Goal: Task Accomplishment & Management: Use online tool/utility

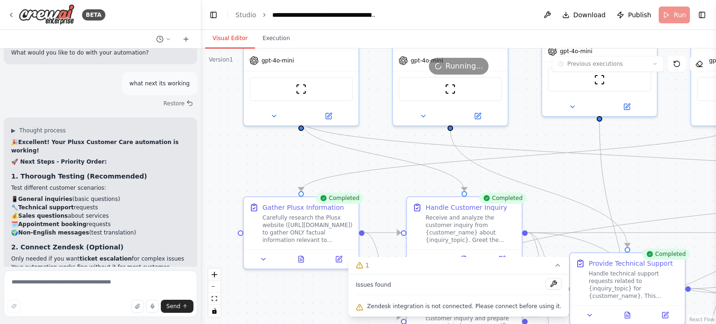
scroll to position [10511, 0]
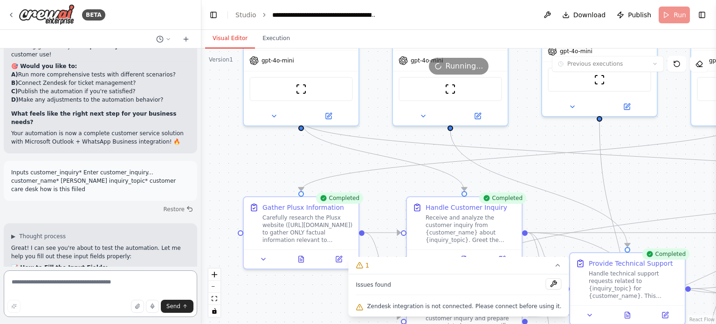
click at [24, 286] on textarea at bounding box center [100, 293] width 193 height 47
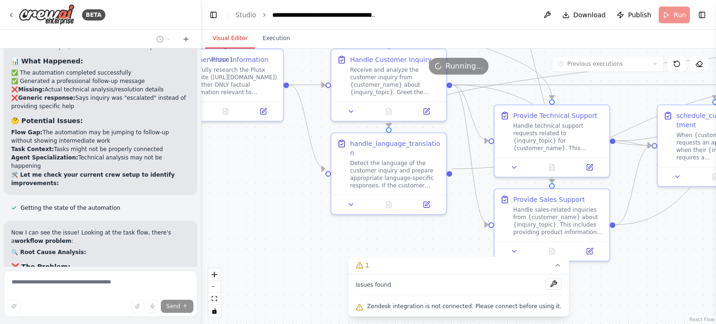
scroll to position [11143, 0]
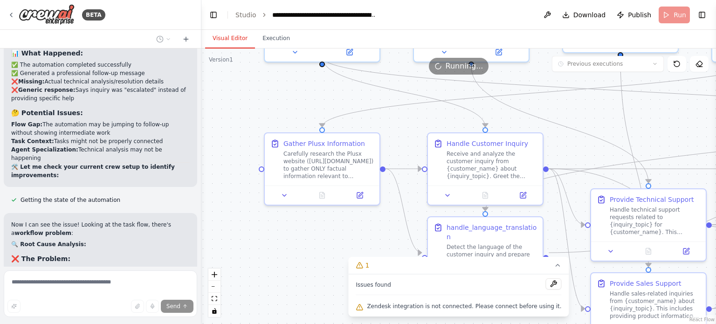
drag, startPoint x: 309, startPoint y: 294, endPoint x: 330, endPoint y: 230, distance: 67.2
click at [330, 230] on div ".deletable-edge-delete-btn { width: 20px; height: 20px; border: 0px solid #ffff…" at bounding box center [458, 185] width 515 height 275
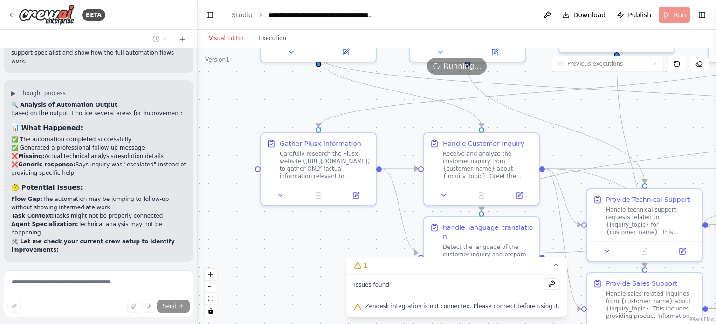
scroll to position [11253, 0]
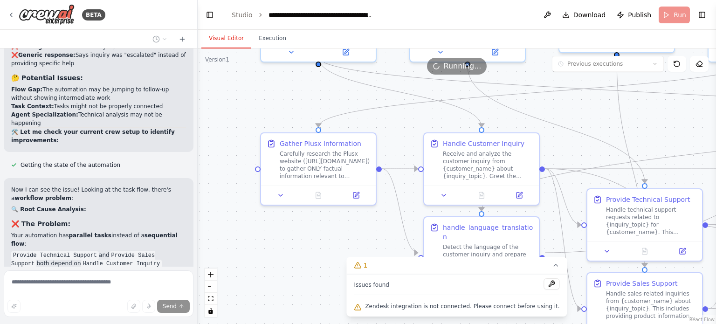
drag, startPoint x: 198, startPoint y: 254, endPoint x: 198, endPoint y: 248, distance: 6.1
click at [198, 248] on div "BETA You are a friendly and knowledgeable customer care assistant for Plusx (ht…" at bounding box center [358, 162] width 716 height 324
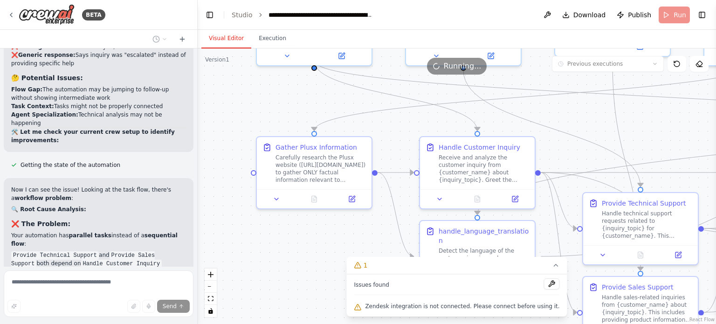
drag, startPoint x: 198, startPoint y: 248, endPoint x: 167, endPoint y: 262, distance: 34.0
click at [167, 262] on div "BETA You are a friendly and knowledgeable customer care assistant for Plusx (ht…" at bounding box center [358, 162] width 716 height 324
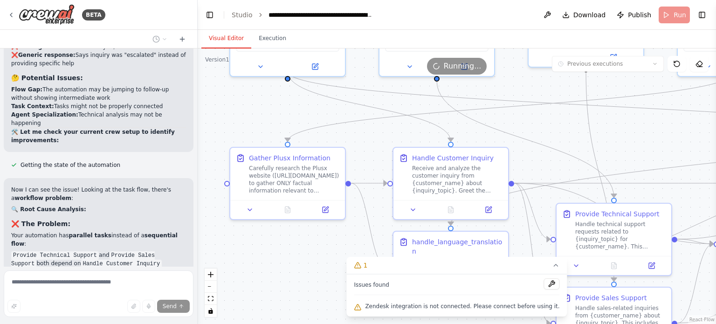
click at [167, 261] on div "You are a friendly and knowledgeable customer care assistant for Plusx (https:/…" at bounding box center [98, 157] width 197 height 218
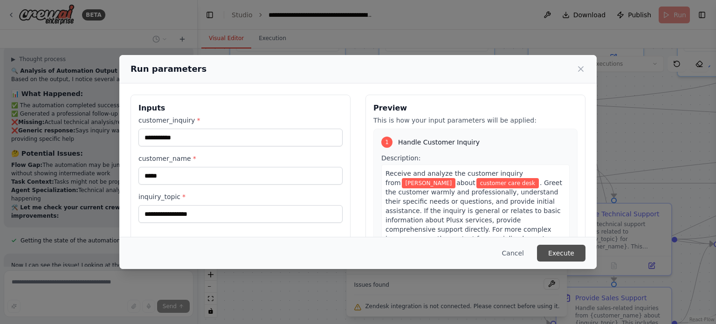
click at [561, 251] on button "Execute" at bounding box center [561, 253] width 48 height 17
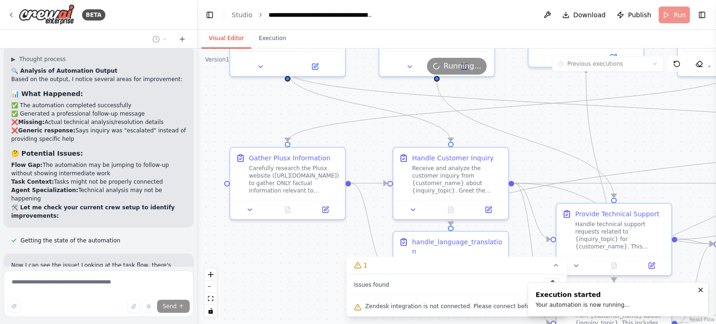
click at [225, 39] on button "Visual Editor" at bounding box center [226, 39] width 50 height 20
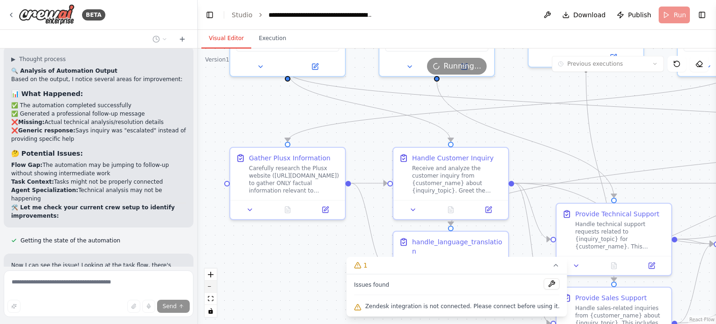
click at [212, 289] on button "zoom out" at bounding box center [211, 287] width 12 height 12
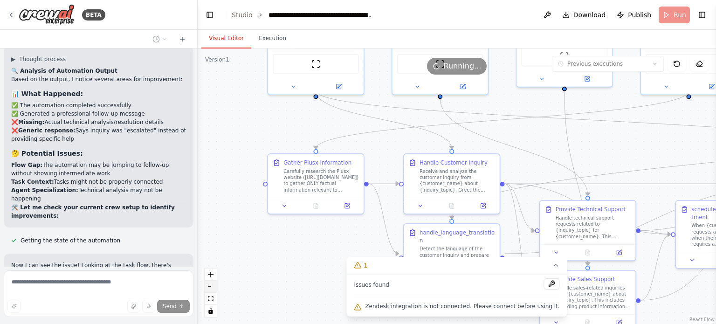
click at [212, 289] on button "zoom out" at bounding box center [211, 287] width 12 height 12
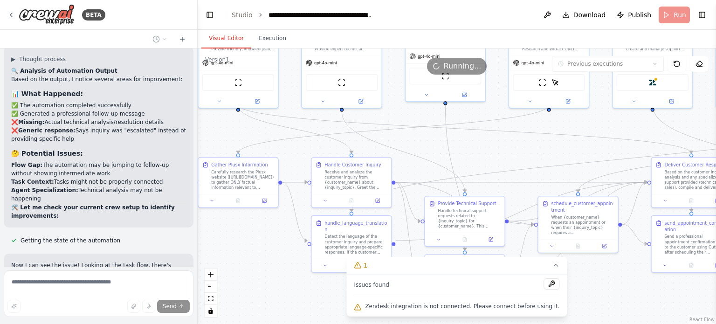
drag, startPoint x: 602, startPoint y: 156, endPoint x: 572, endPoint y: 154, distance: 30.3
click at [572, 154] on div ".deletable-edge-delete-btn { width: 20px; height: 20px; border: 0px solid #ffff…" at bounding box center [457, 185] width 518 height 275
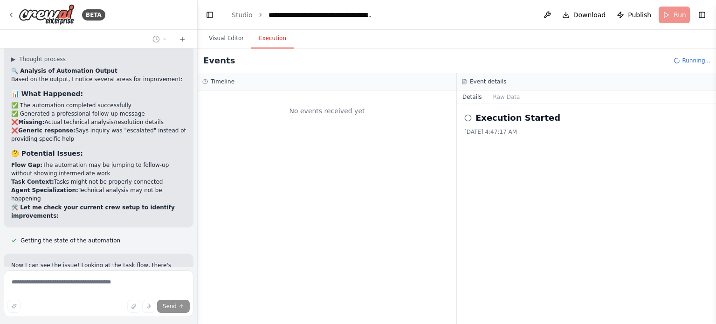
click at [260, 39] on button "Execution" at bounding box center [272, 39] width 42 height 20
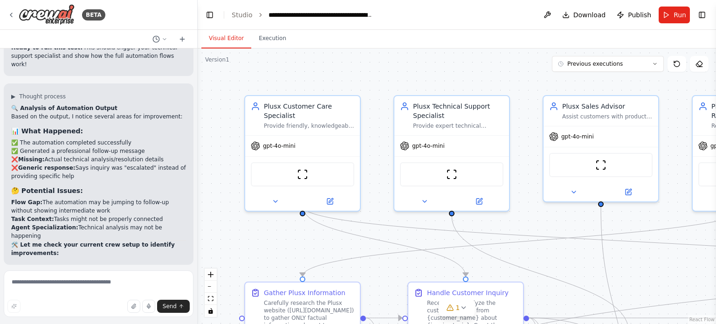
scroll to position [11147, 0]
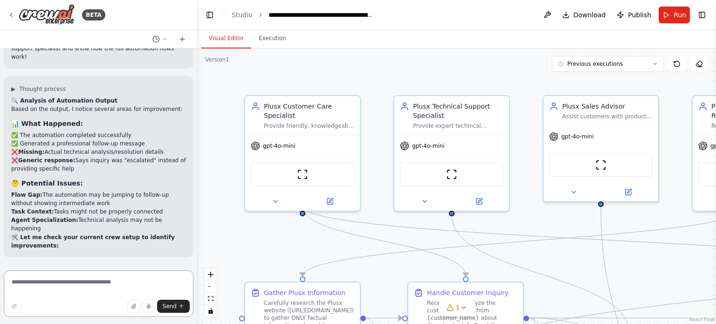
click at [60, 285] on textarea at bounding box center [99, 293] width 190 height 47
type textarea "**********"
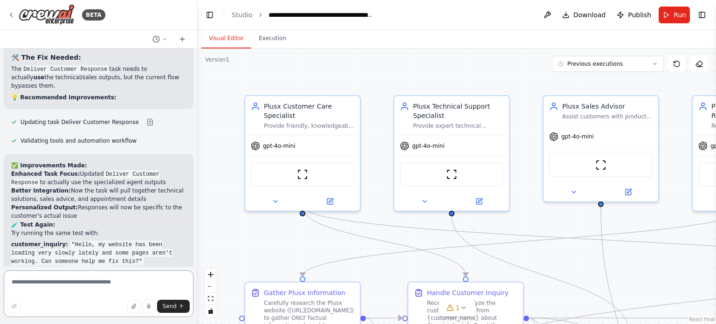
scroll to position [11515, 0]
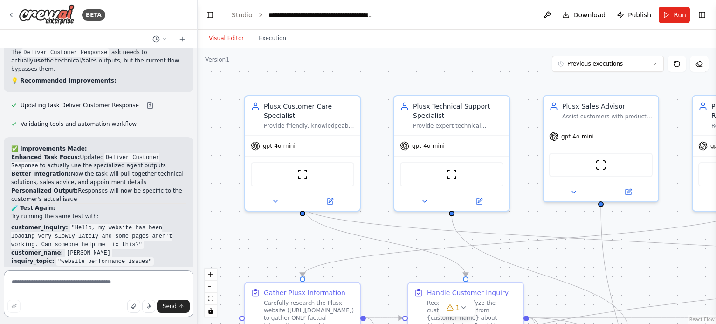
click at [56, 288] on textarea at bounding box center [99, 293] width 190 height 47
type textarea "**********"
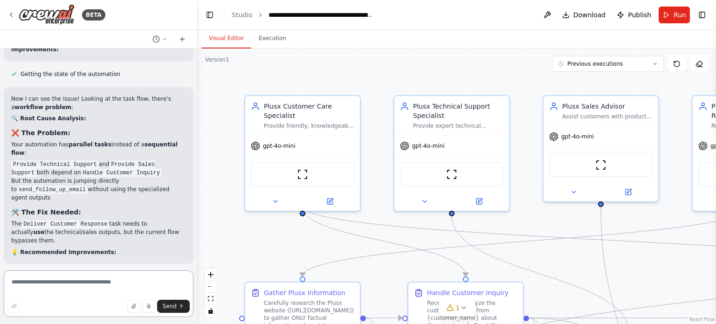
scroll to position [11366, 0]
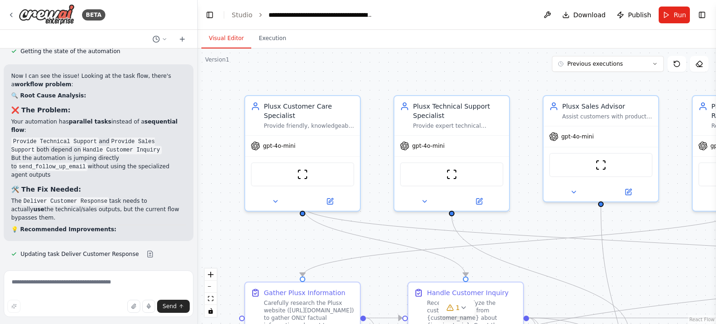
drag, startPoint x: 62, startPoint y: 164, endPoint x: 91, endPoint y: 180, distance: 33.4
copy code ""Hello, my website has been loading very slowly lately and some pages aren't wo…"
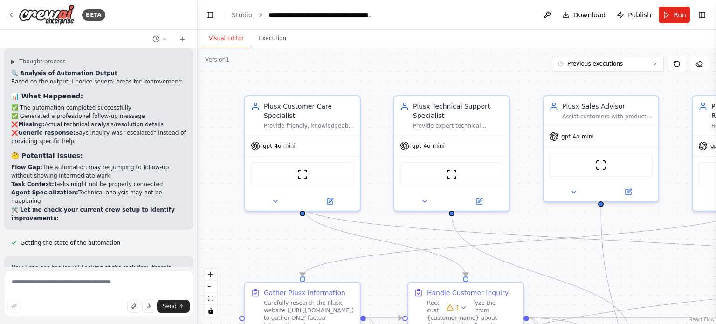
scroll to position [11838, 0]
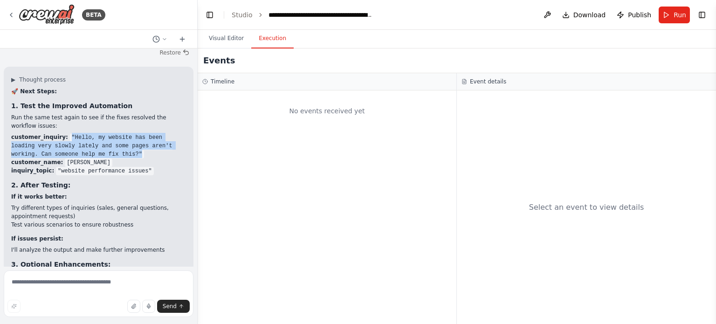
click at [272, 36] on button "Execution" at bounding box center [272, 39] width 42 height 20
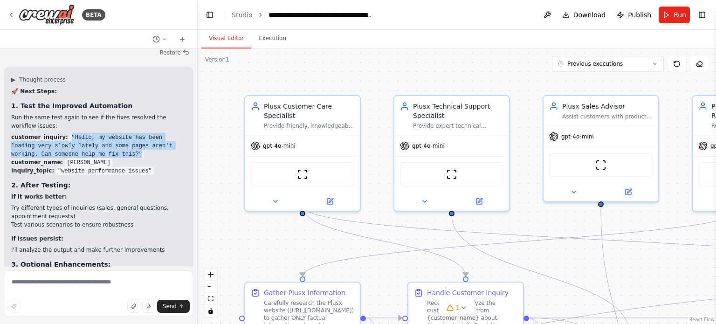
click at [222, 37] on button "Visual Editor" at bounding box center [226, 39] width 50 height 20
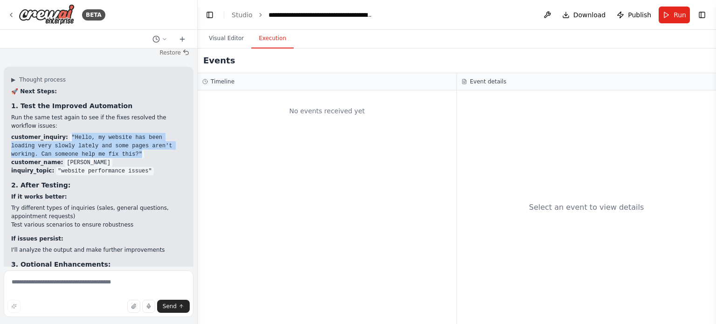
click at [267, 43] on button "Execution" at bounding box center [272, 39] width 42 height 20
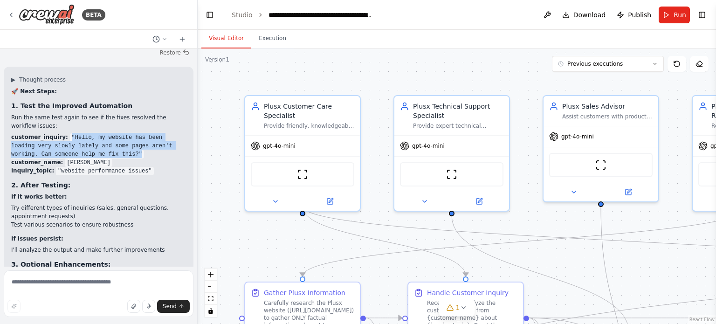
click at [233, 39] on button "Visual Editor" at bounding box center [226, 39] width 50 height 20
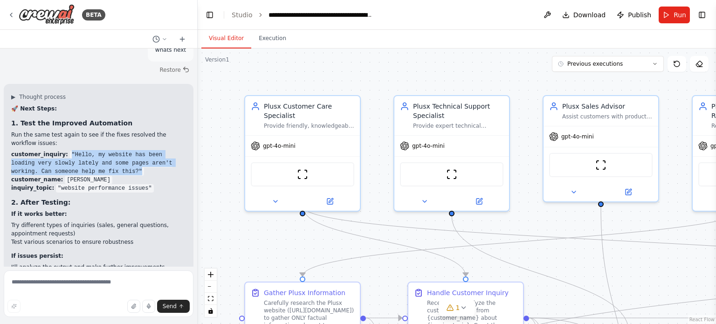
scroll to position [11914, 0]
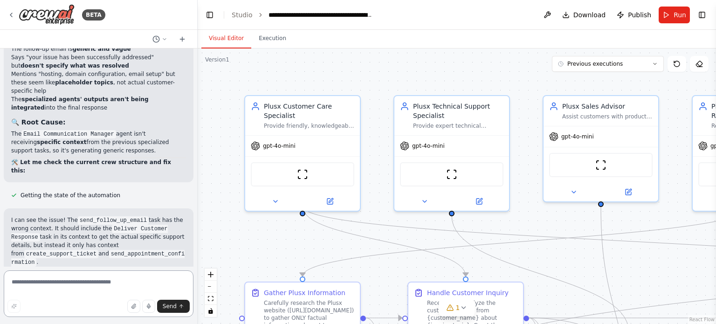
scroll to position [12589, 0]
